Goal: Transaction & Acquisition: Purchase product/service

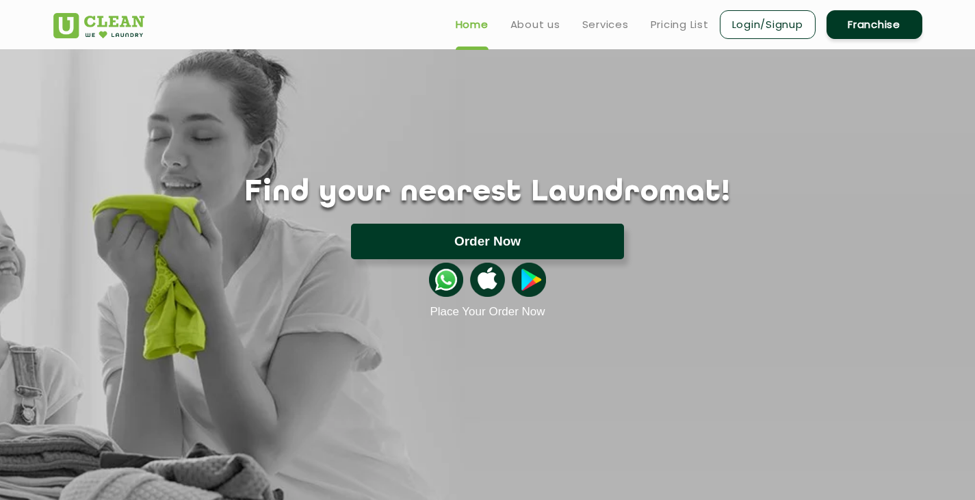
click at [588, 241] on button "Order Now" at bounding box center [487, 242] width 273 height 36
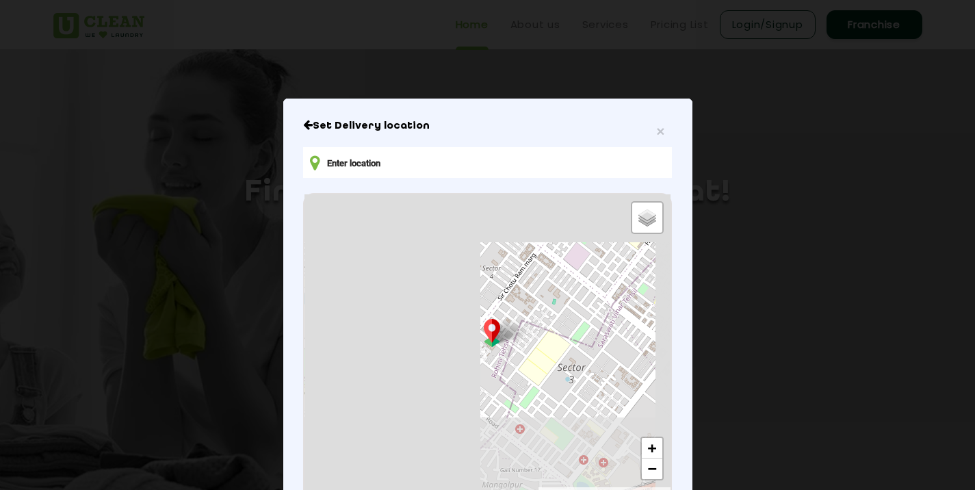
click at [336, 155] on input "text" at bounding box center [487, 162] width 368 height 31
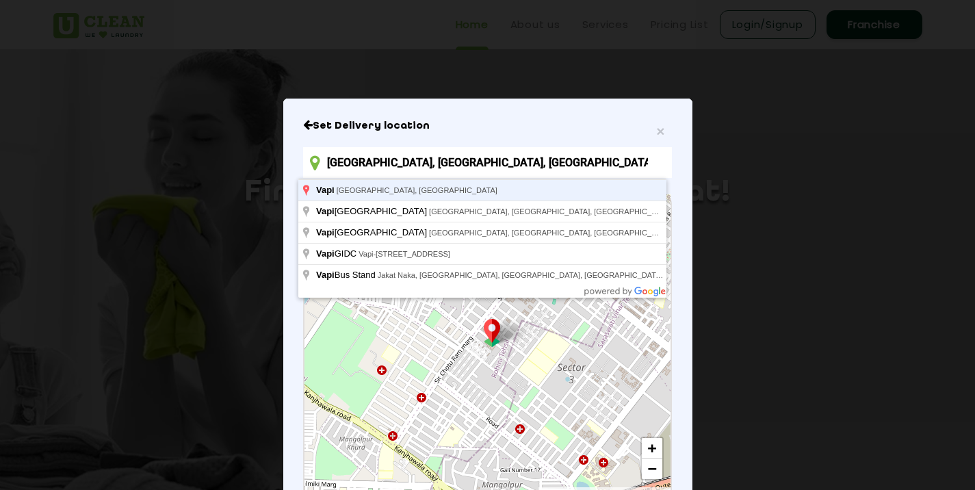
type input "[GEOGRAPHIC_DATA], [GEOGRAPHIC_DATA], [GEOGRAPHIC_DATA]"
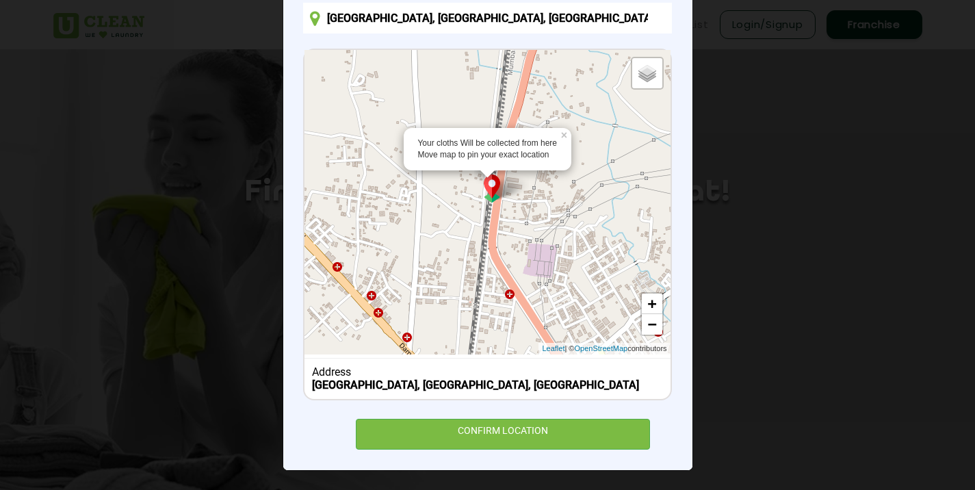
scroll to position [146, 0]
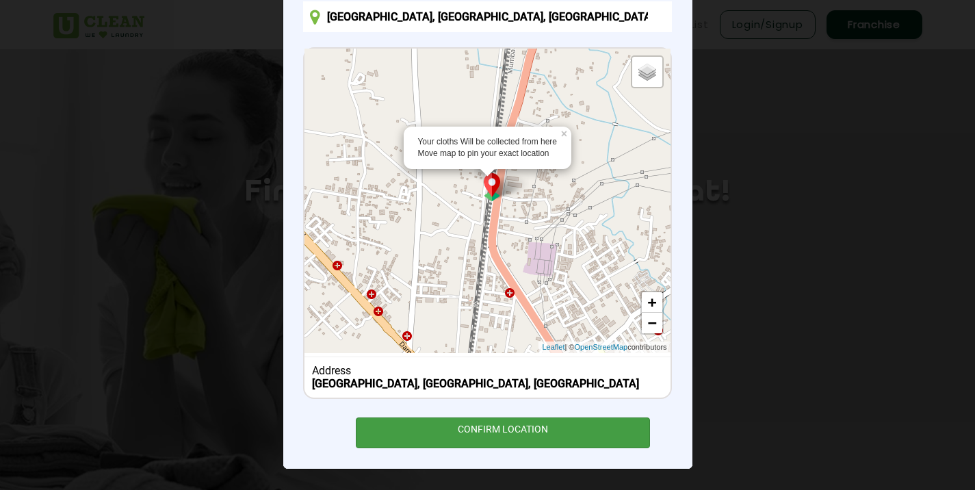
click at [532, 432] on div "CONFIRM LOCATION" at bounding box center [503, 432] width 295 height 31
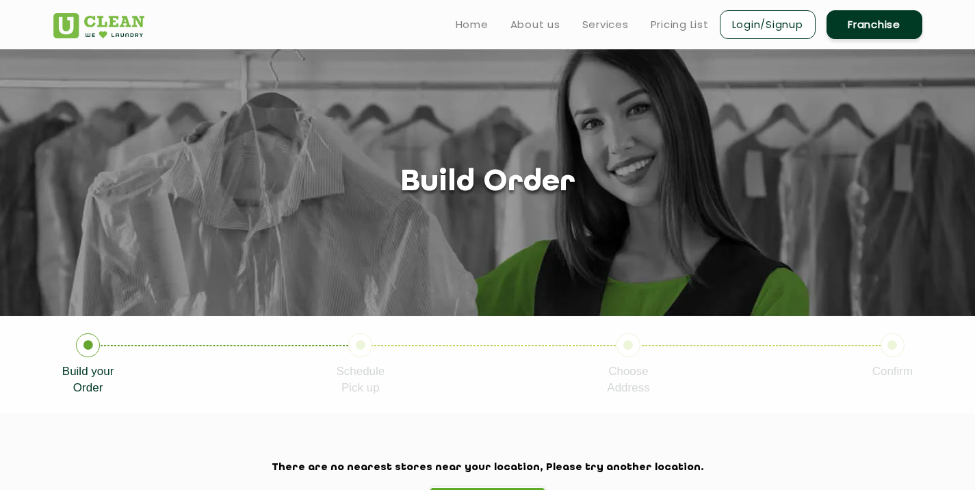
click at [595, 15] on ul "Home About us Services Pricing List Login/Signup Franchise" at bounding box center [684, 24] width 478 height 32
click at [597, 21] on link "Services" at bounding box center [605, 24] width 47 height 16
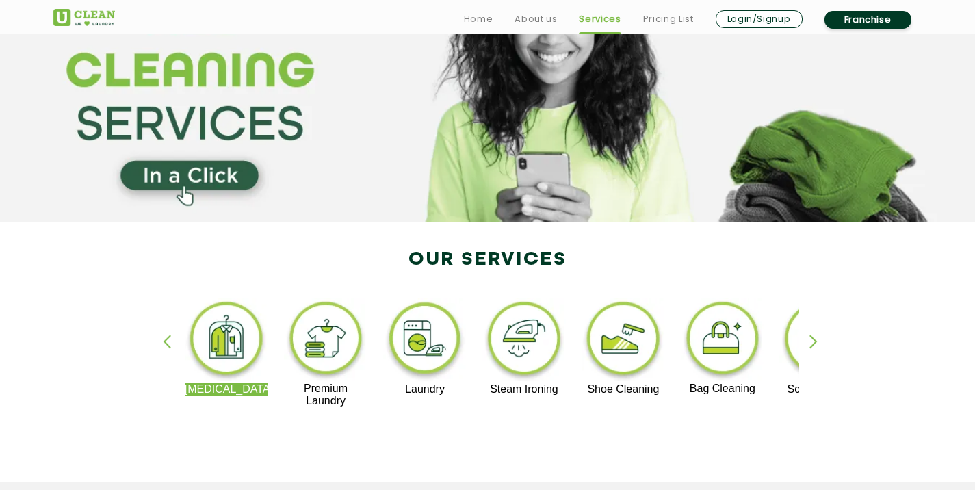
scroll to position [205, 0]
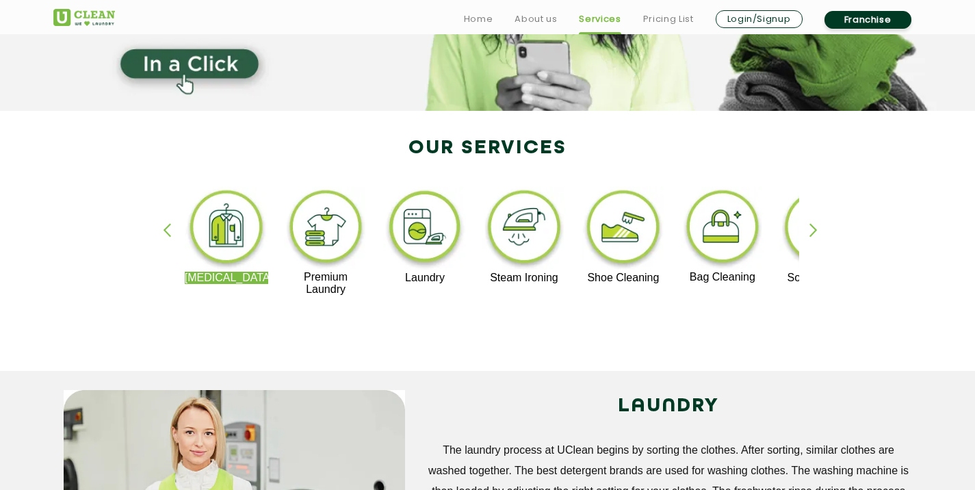
click at [822, 233] on div "button" at bounding box center [819, 242] width 21 height 38
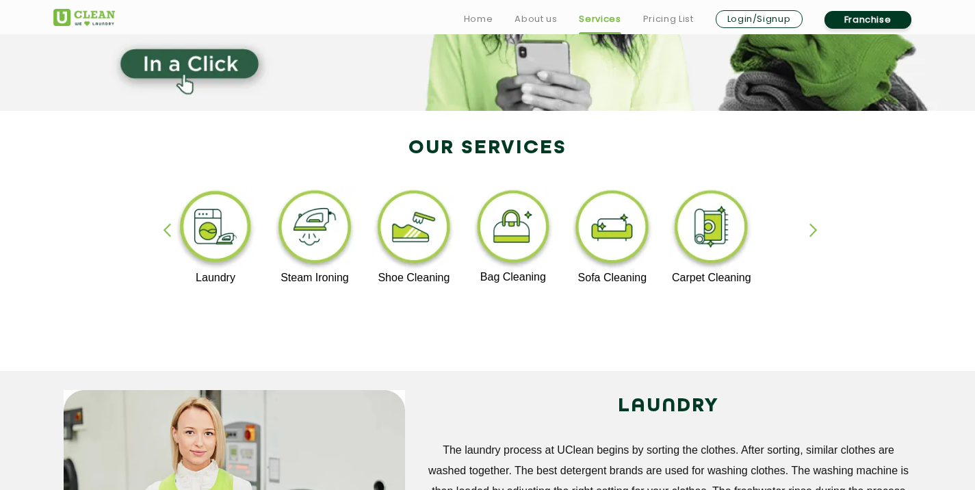
click at [822, 233] on div "button" at bounding box center [819, 242] width 21 height 38
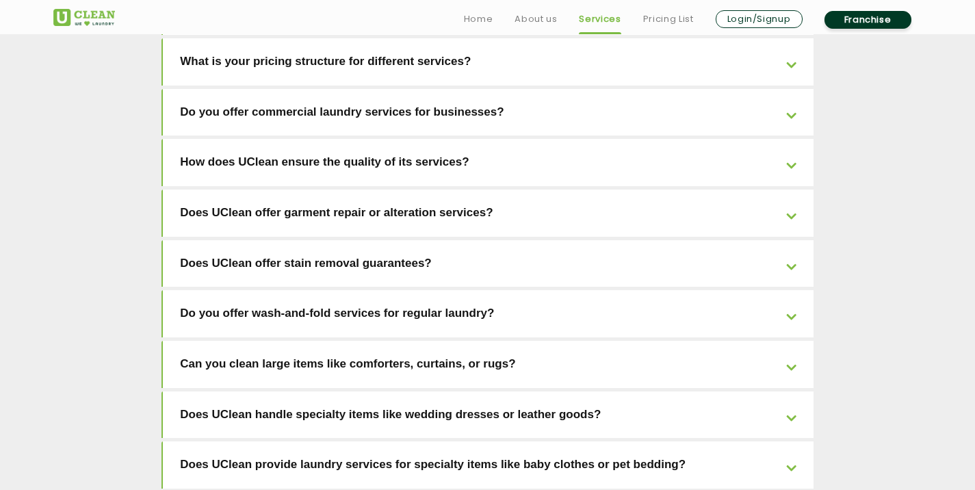
scroll to position [2600, 0]
